Goal: Information Seeking & Learning: Learn about a topic

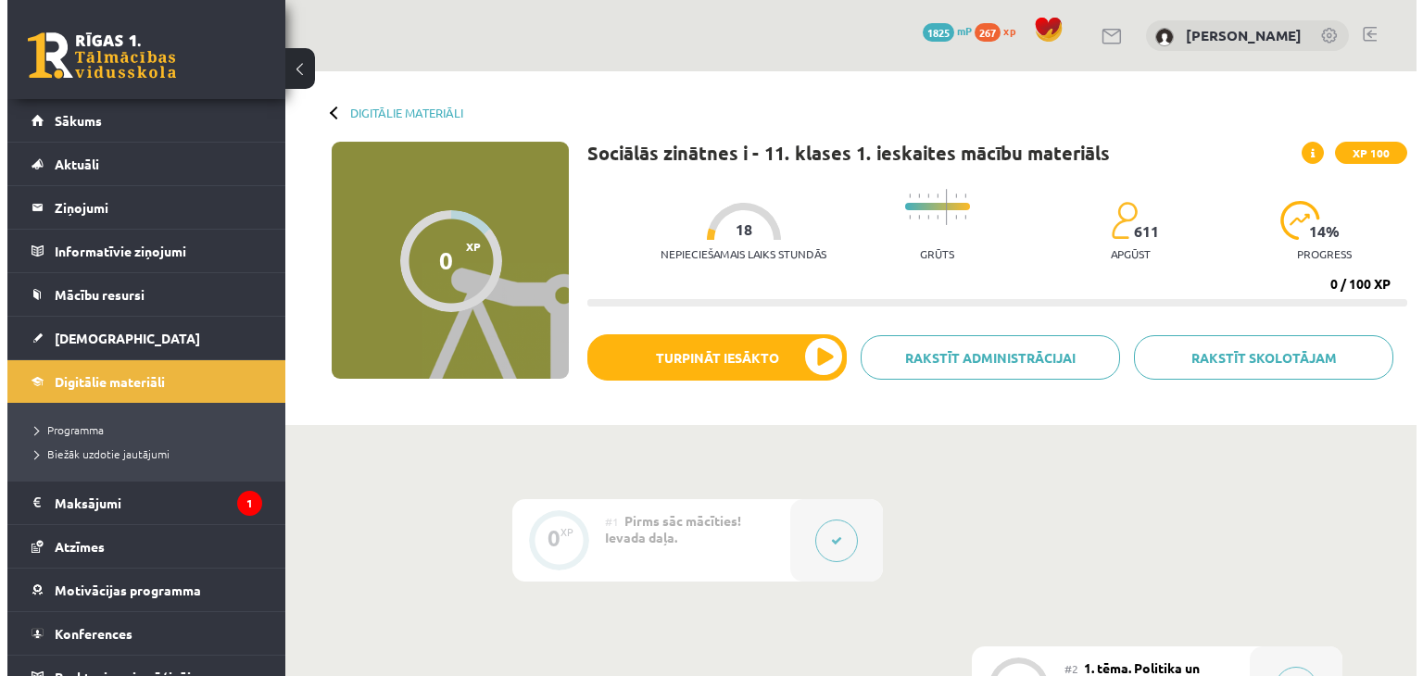
scroll to position [278, 0]
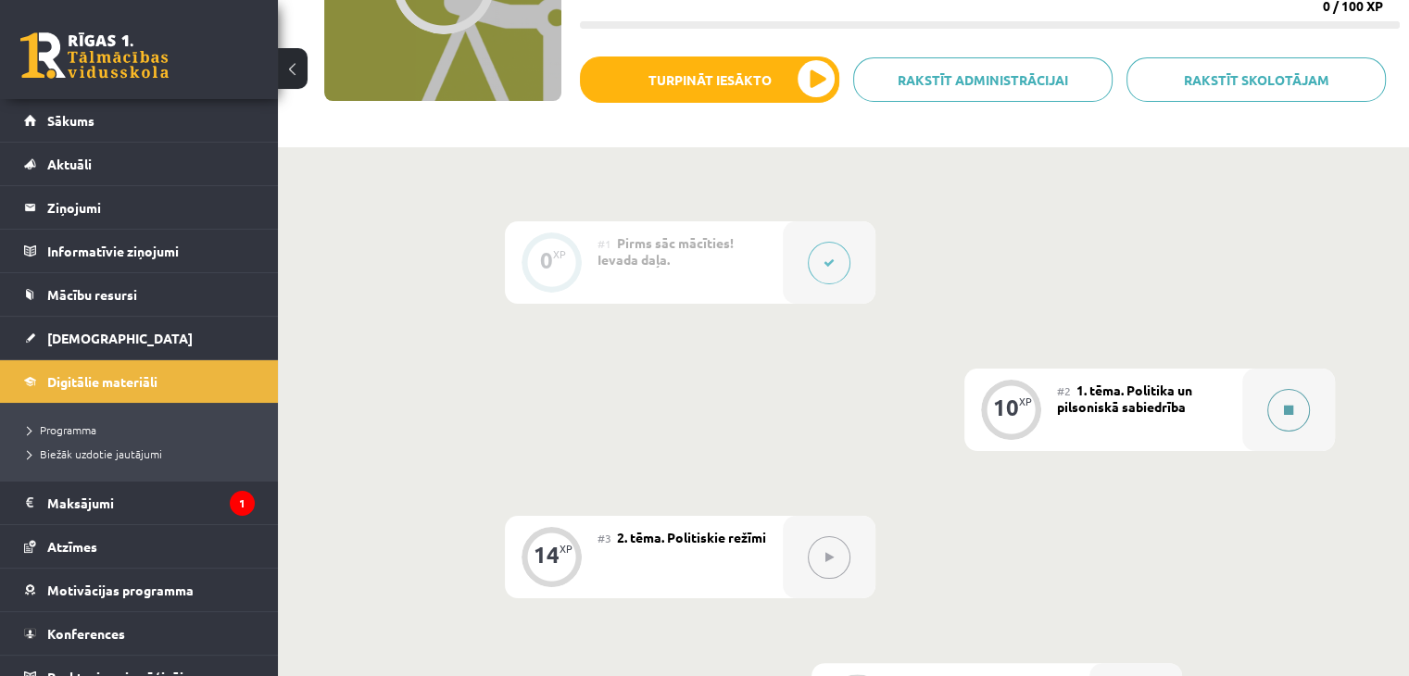
click at [1308, 409] on button at bounding box center [1289, 410] width 43 height 43
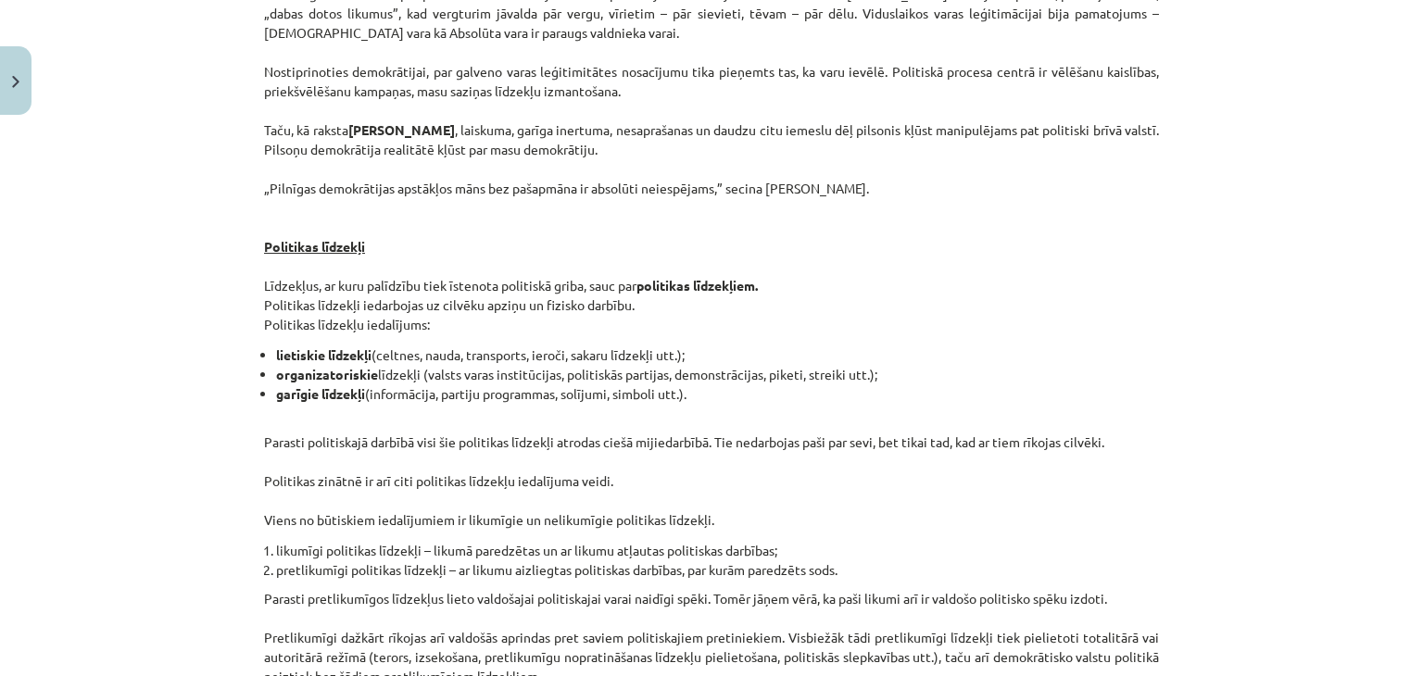
scroll to position [1197, 0]
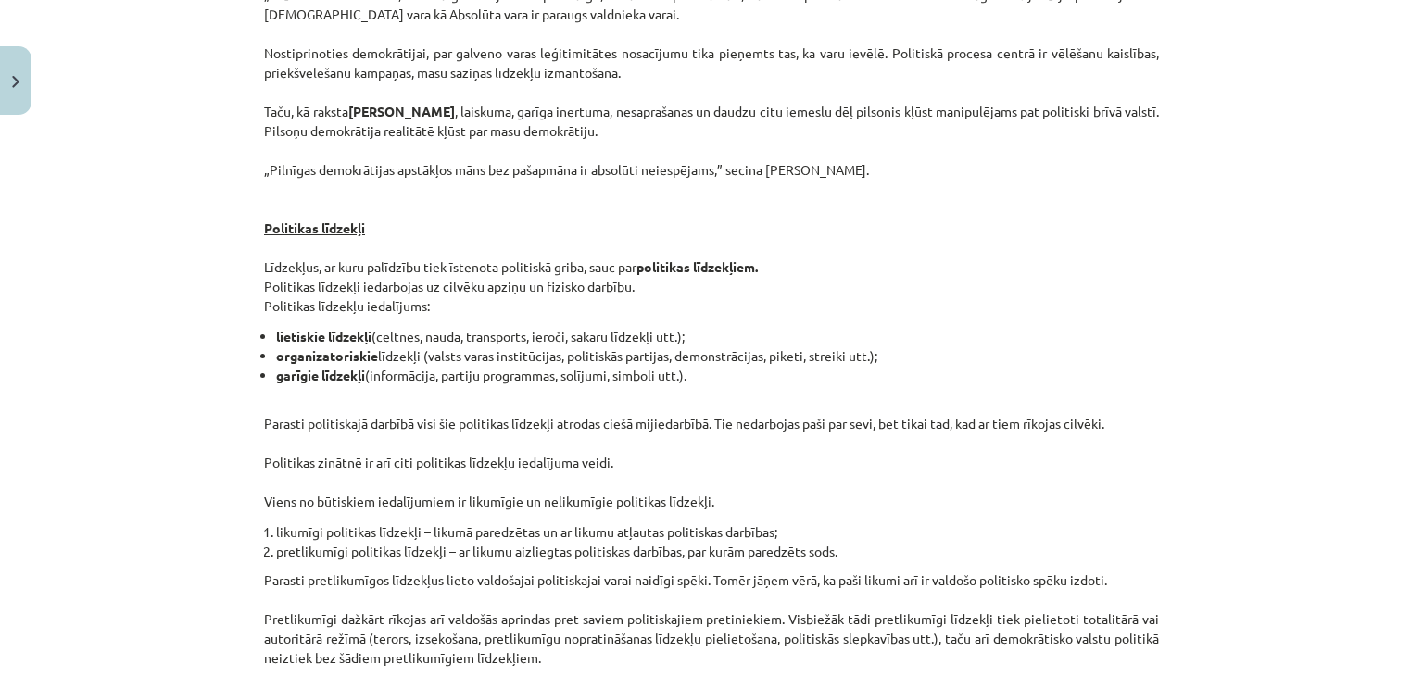
click at [1364, 447] on div "Mācību tēma: Sociālās zinātnes i - 11. klases 1. ieskaites mācību materiāls #2 …" at bounding box center [711, 338] width 1423 height 676
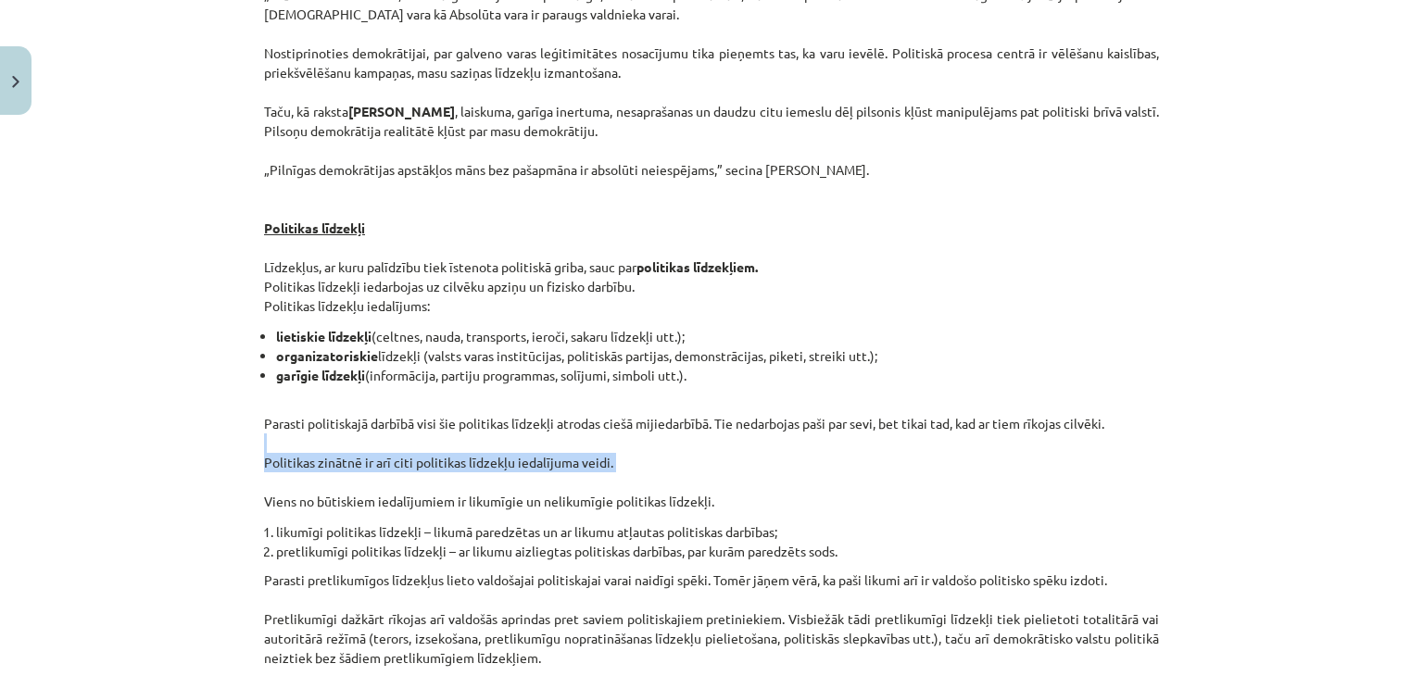
drag, startPoint x: 1364, startPoint y: 453, endPoint x: 1364, endPoint y: 494, distance: 40.8
click at [1364, 489] on div "Mācību tēma: Sociālās zinātnes i - 11. klases 1. ieskaites mācību materiāls #2 …" at bounding box center [711, 338] width 1423 height 676
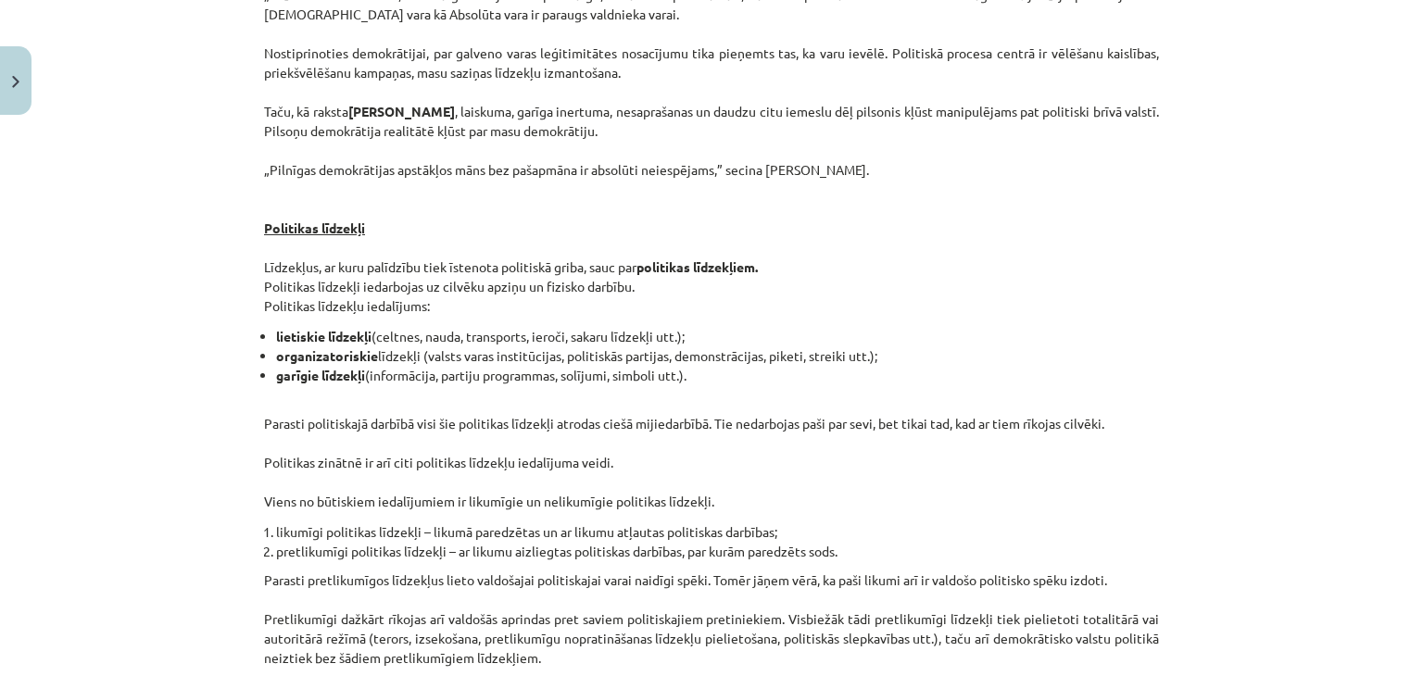
click at [1364, 494] on div "Mācību tēma: Sociālās zinātnes i - 11. klases 1. ieskaites mācību materiāls #2 …" at bounding box center [711, 338] width 1423 height 676
click at [1364, 496] on div "Mācību tēma: Sociālās zinātnes i - 11. klases 1. ieskaites mācību materiāls #2 …" at bounding box center [711, 338] width 1423 height 676
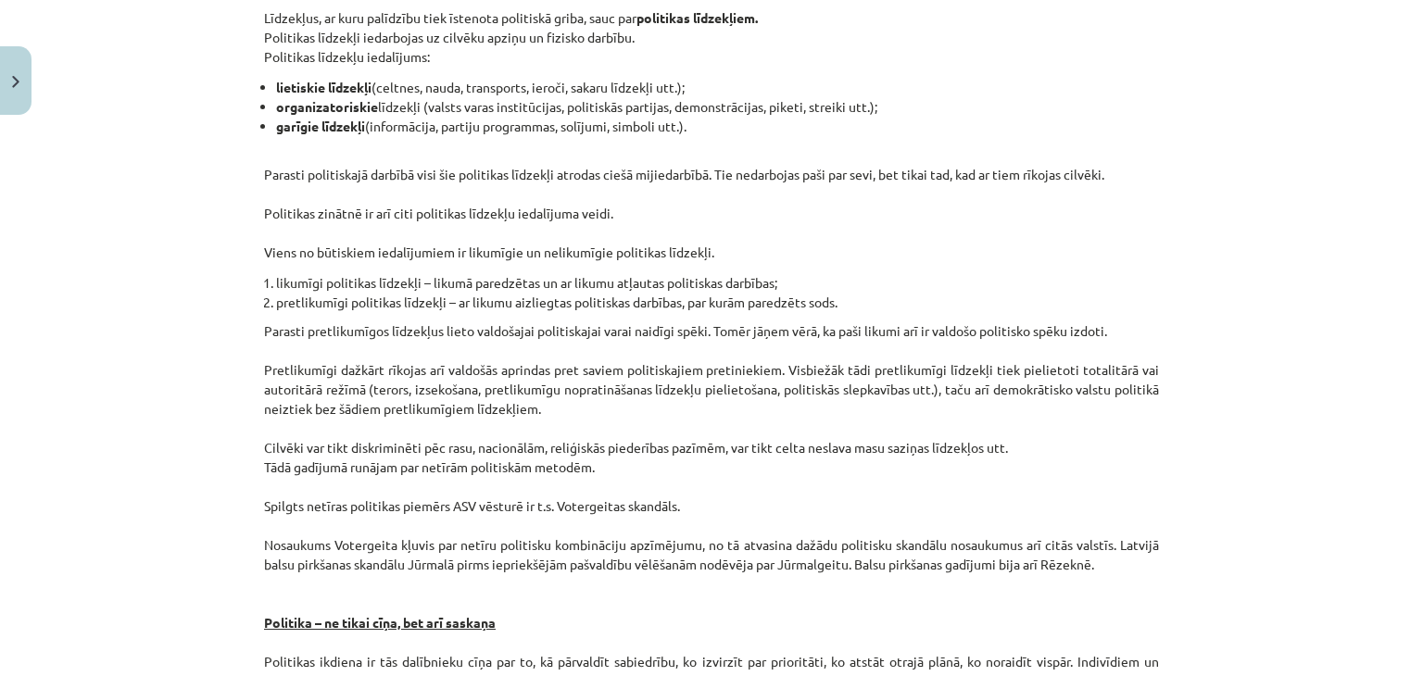
scroll to position [2039, 0]
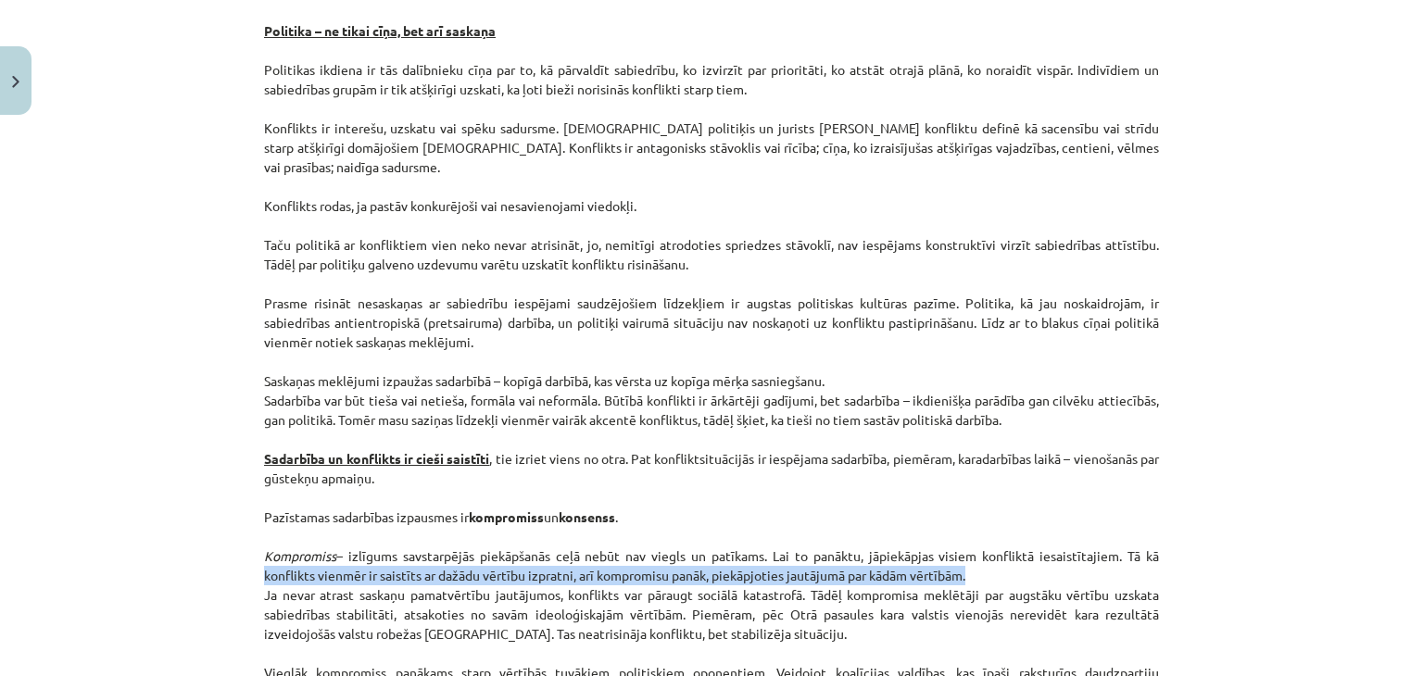
drag, startPoint x: 1404, startPoint y: 554, endPoint x: 1384, endPoint y: 576, distance: 29.5
click at [1384, 576] on div "Mācību tēma: Sociālās zinātnes i - 11. klases 1. ieskaites mācību materiāls #2 …" at bounding box center [711, 338] width 1423 height 676
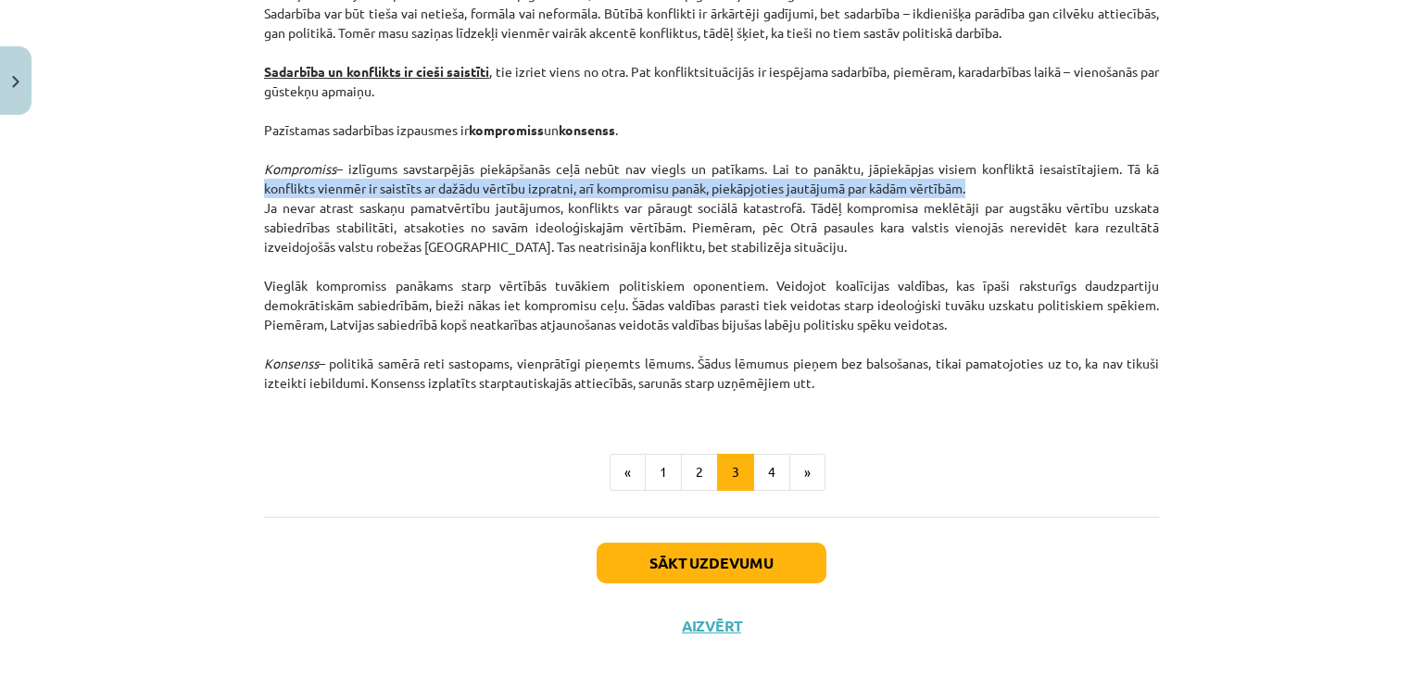
scroll to position [2453, 0]
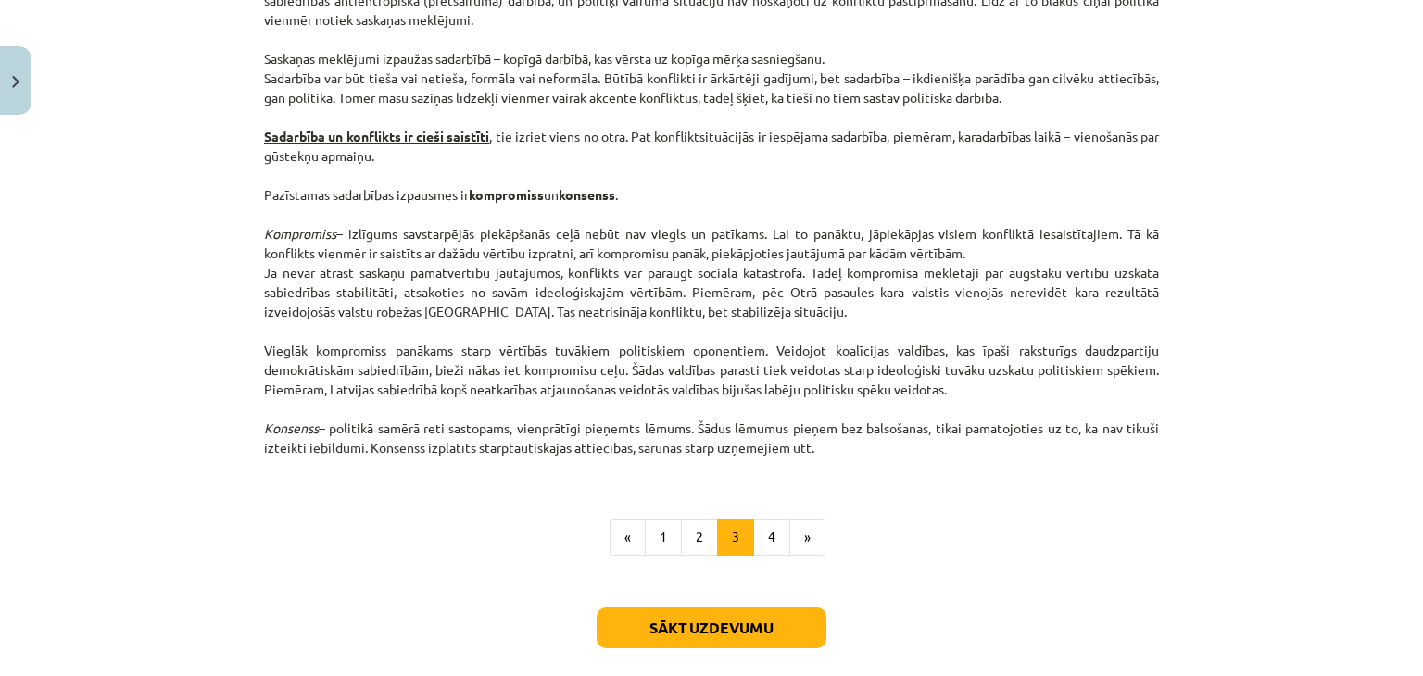
scroll to position [2360, 0]
click at [766, 538] on button "4" at bounding box center [771, 538] width 37 height 37
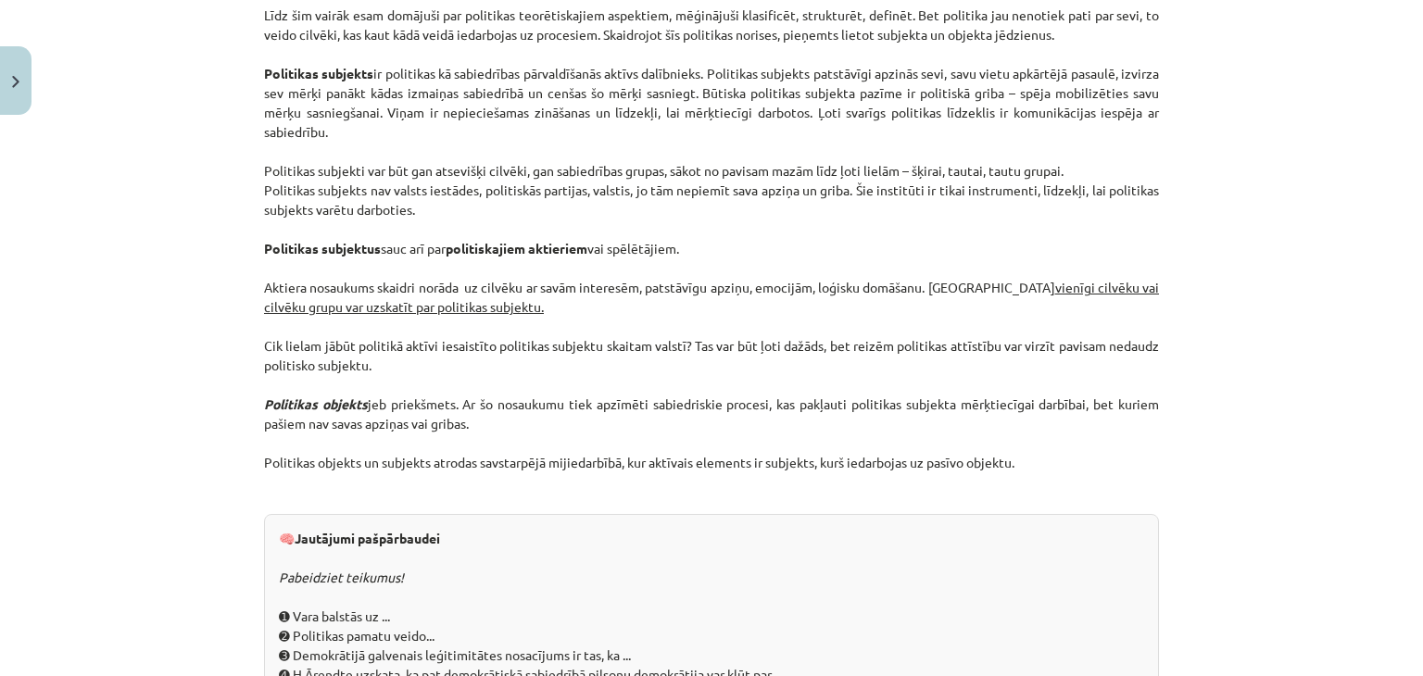
scroll to position [1573, 0]
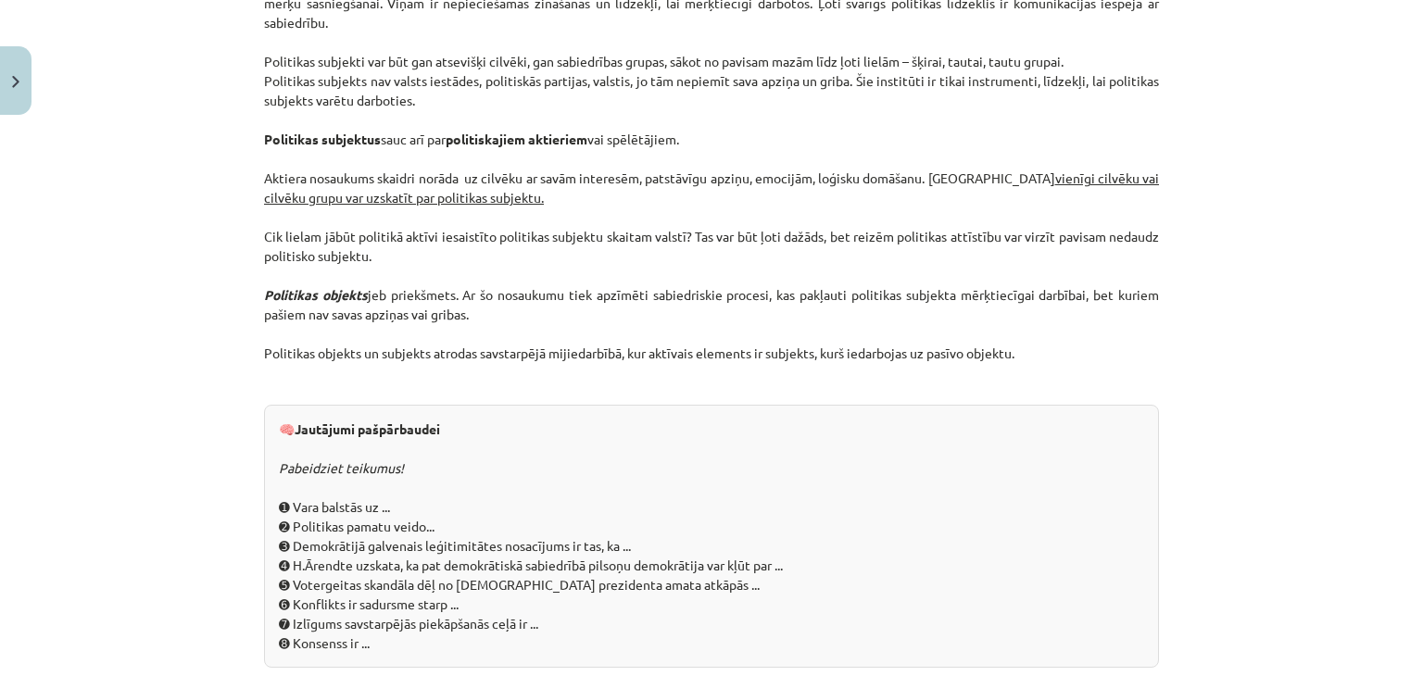
drag, startPoint x: 465, startPoint y: 105, endPoint x: 1060, endPoint y: 337, distance: 638.7
copy div "Loremipsu dolorsit ametconsecte. Adipiscin elitsed Doeiusm tempori ut la etdolo…"
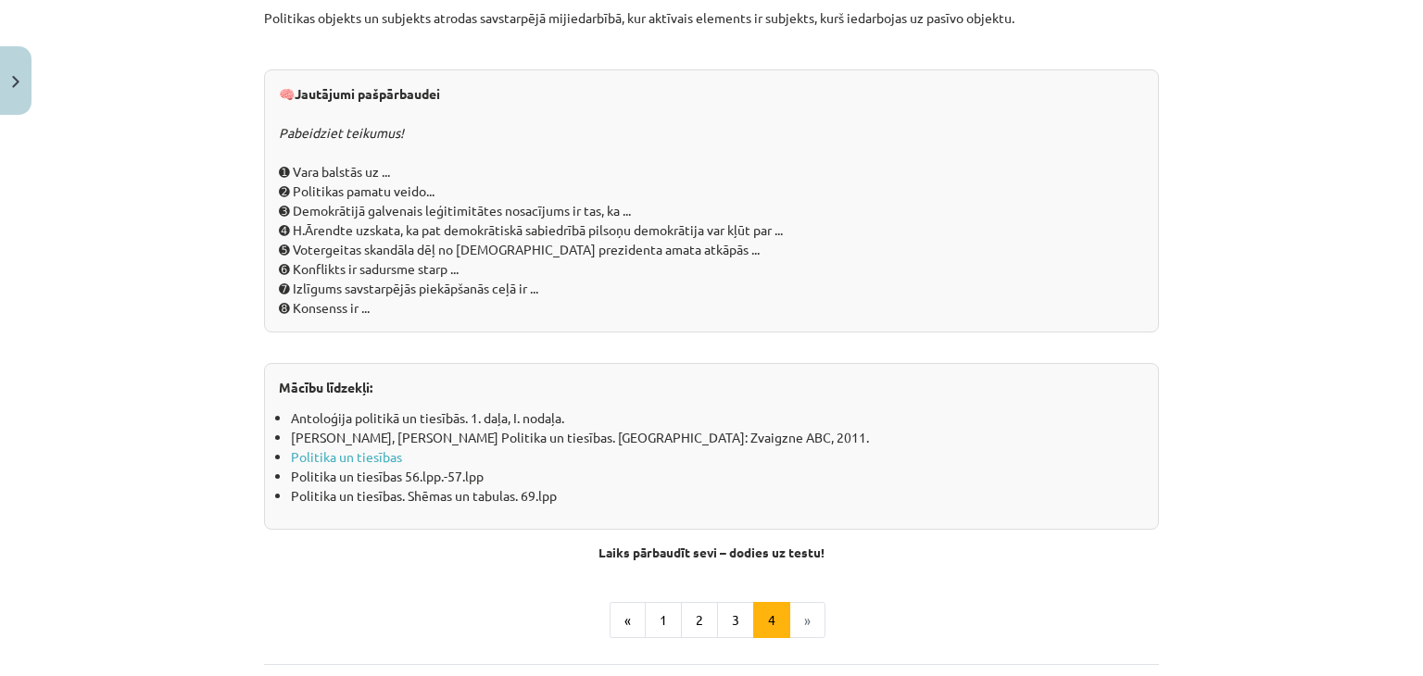
scroll to position [1944, 0]
